Goal: Task Accomplishment & Management: Manage account settings

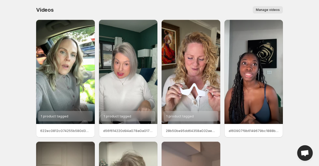
click at [260, 11] on button "Manage videos" at bounding box center [268, 9] width 30 height 7
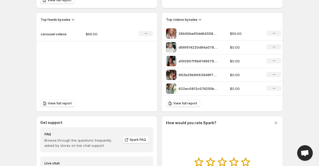
scroll to position [60, 0]
